Goal: Task Accomplishment & Management: Use online tool/utility

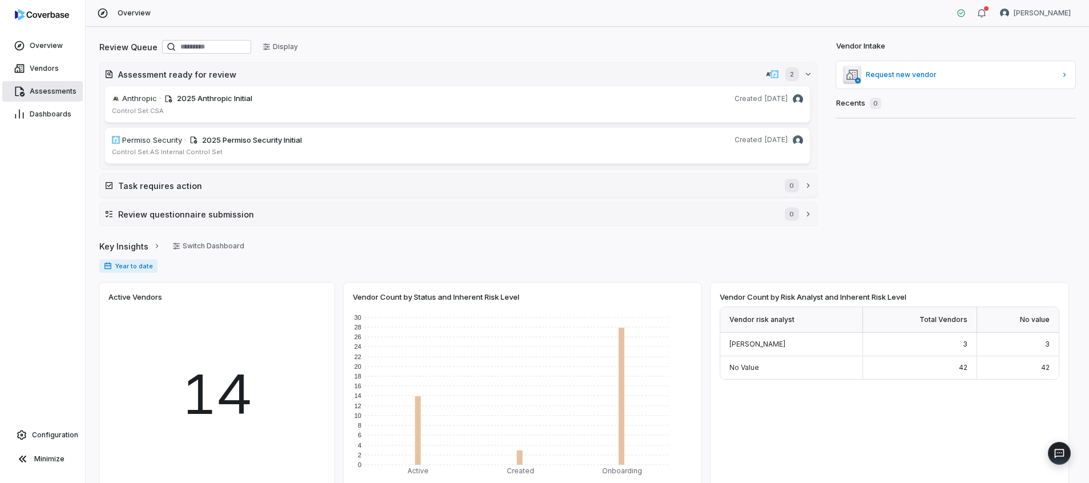
click at [54, 96] on link "Assessments" at bounding box center [42, 91] width 81 height 21
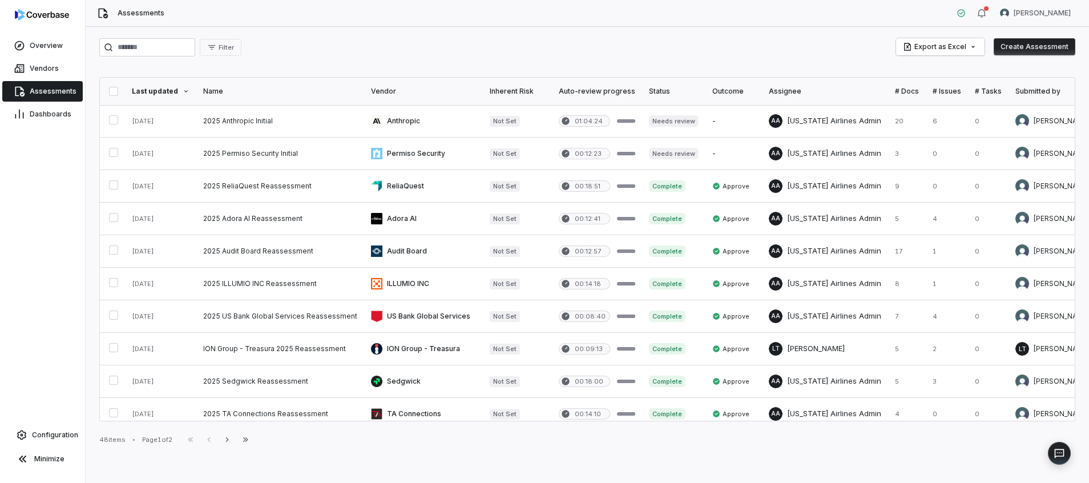
click at [51, 424] on div "Configuration" at bounding box center [42, 435] width 81 height 23
click at [50, 432] on span "Configuration" at bounding box center [55, 434] width 46 height 9
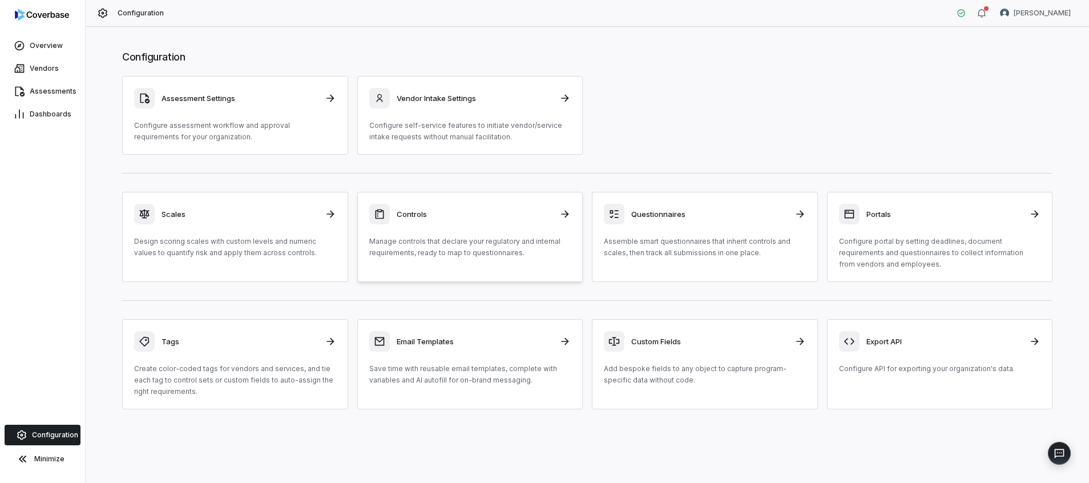
click at [494, 241] on p "Manage controls that declare your regulatory and internal requirements, ready t…" at bounding box center [470, 247] width 202 height 23
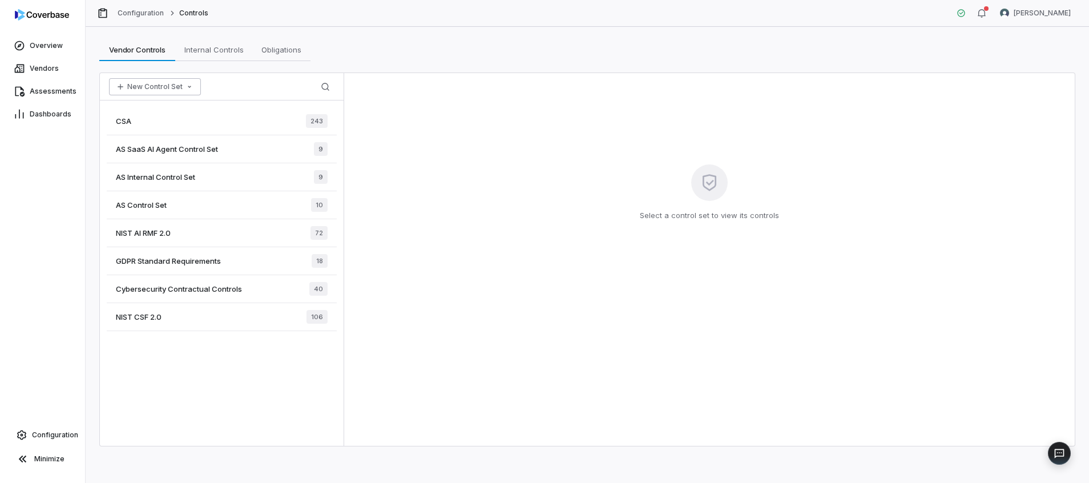
click at [154, 81] on button "New Control Set" at bounding box center [155, 86] width 92 height 17
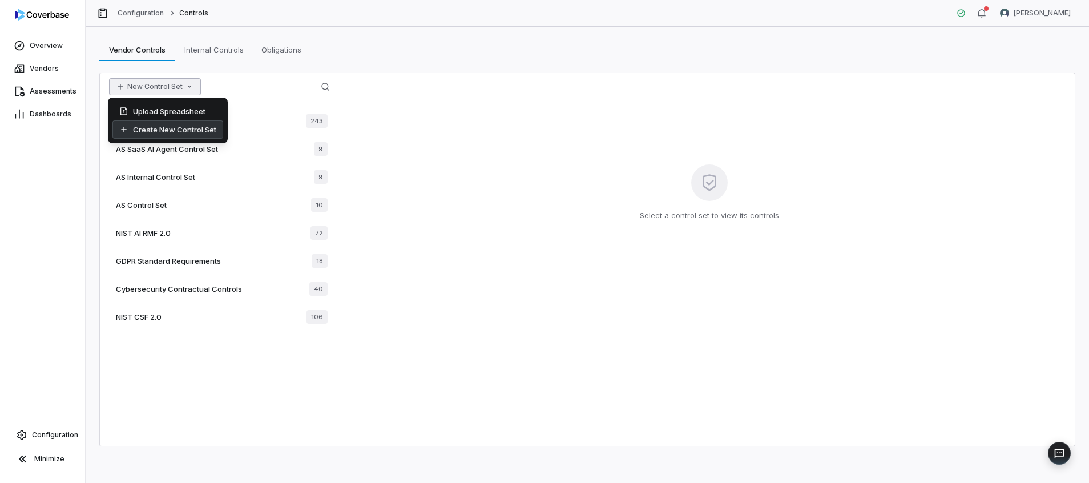
click at [165, 131] on div "Create New Control Set" at bounding box center [167, 129] width 111 height 18
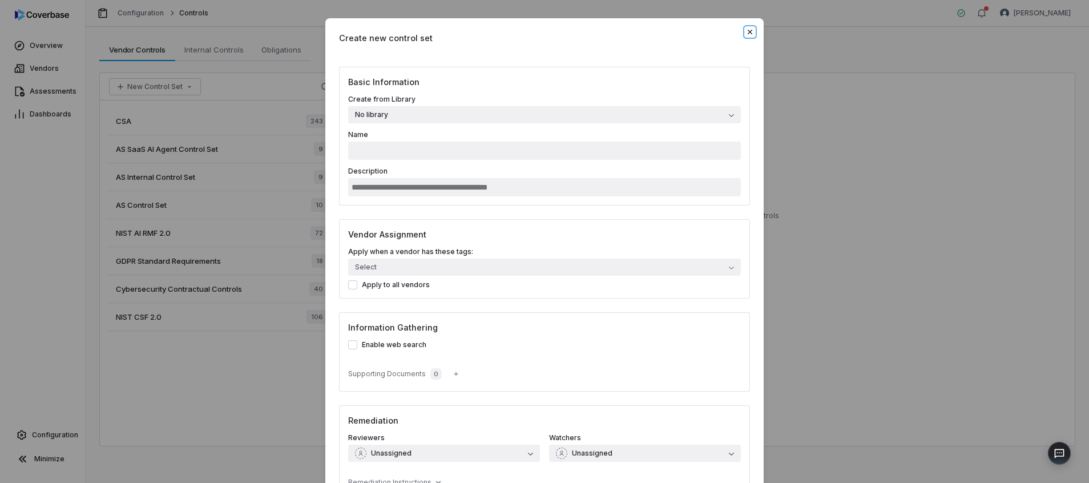
click at [746, 35] on icon "button" at bounding box center [750, 31] width 9 height 9
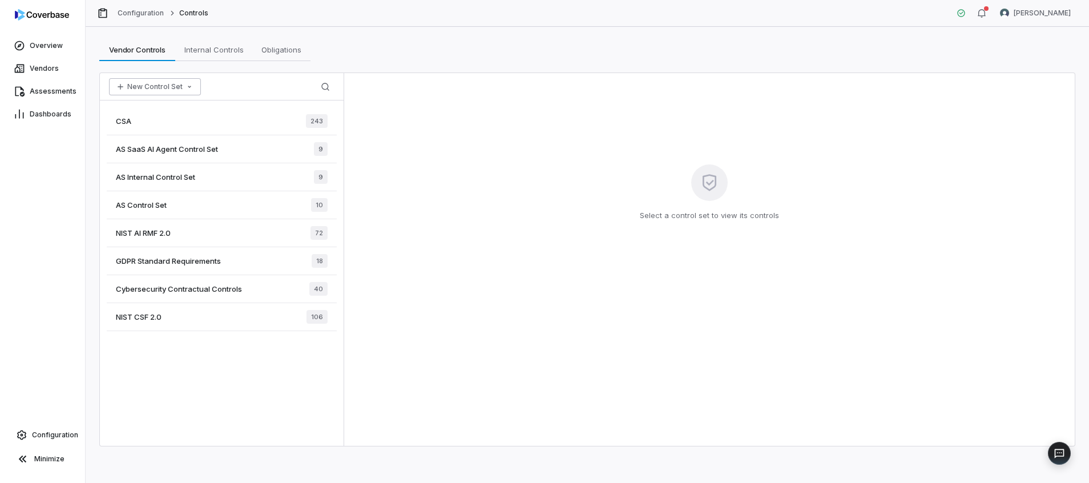
click at [178, 87] on button "New Control Set" at bounding box center [155, 86] width 92 height 17
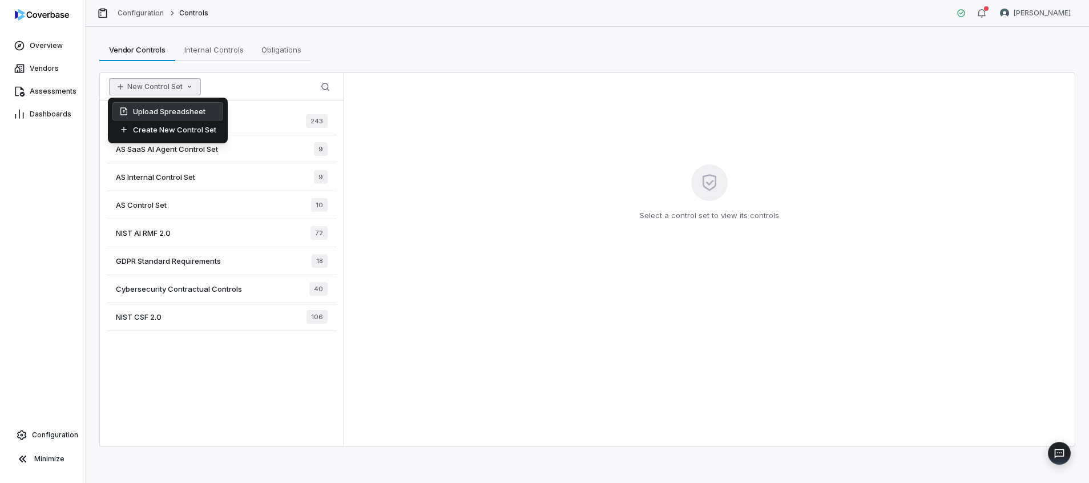
click at [179, 108] on div "Upload Spreadsheet" at bounding box center [167, 111] width 111 height 18
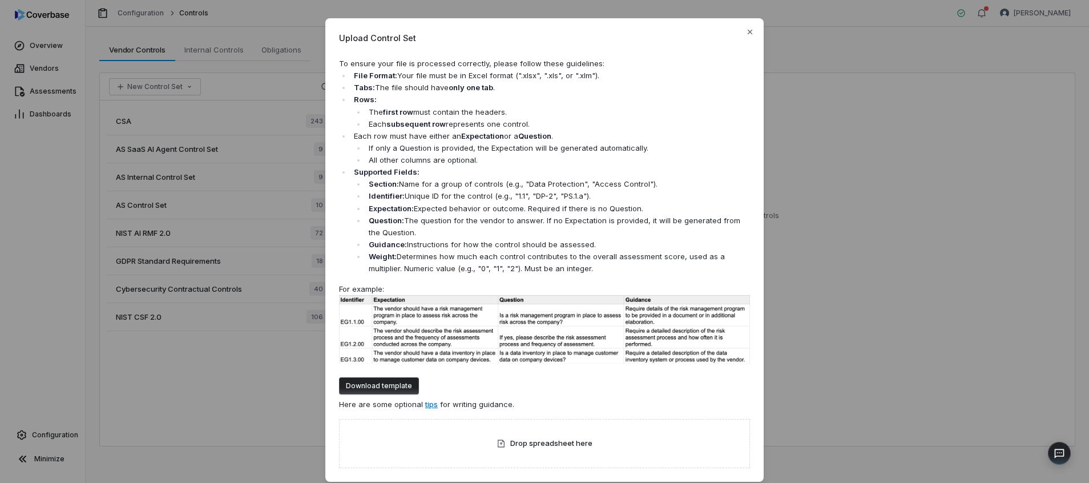
click at [364, 386] on button "Download template" at bounding box center [379, 385] width 80 height 17
click at [741, 33] on span "Upload Control Set" at bounding box center [544, 38] width 411 height 12
click at [748, 31] on icon "button" at bounding box center [750, 32] width 5 height 5
